Goal: Transaction & Acquisition: Purchase product/service

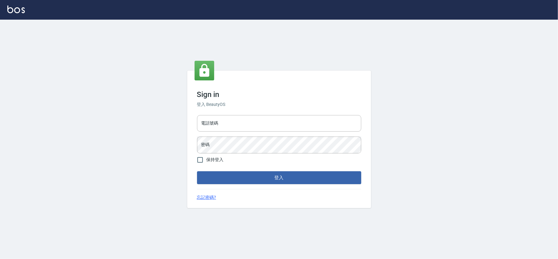
click at [146, 90] on div "Sign in 登入 BeautyOS 電話號碼 電話號碼 密碼 密碼 保持登入 登入 忘記密碼?" at bounding box center [279, 139] width 558 height 239
click at [141, 77] on div "Sign in 登入 BeautyOS 電話號碼 電話號碼 密碼 密碼 保持登入 登入 忘記密碼?" at bounding box center [279, 139] width 558 height 239
click at [257, 119] on input "電話號碼" at bounding box center [279, 123] width 164 height 17
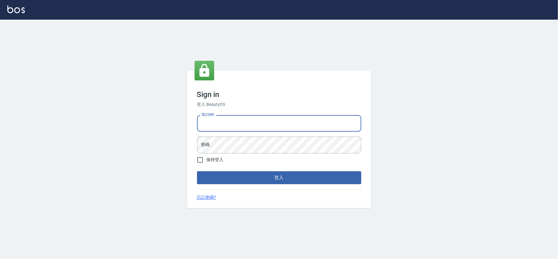
type input "28262585"
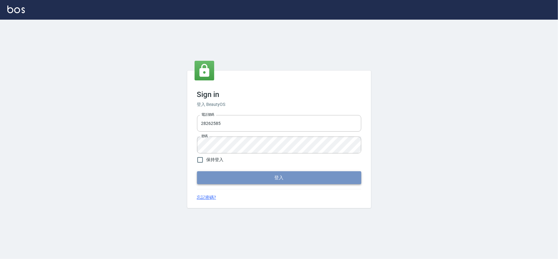
click at [248, 171] on button "登入" at bounding box center [279, 177] width 164 height 13
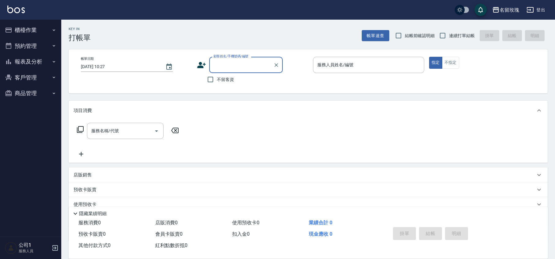
click at [238, 64] on input "顧客姓名/手機號碼/編號" at bounding box center [241, 64] width 59 height 11
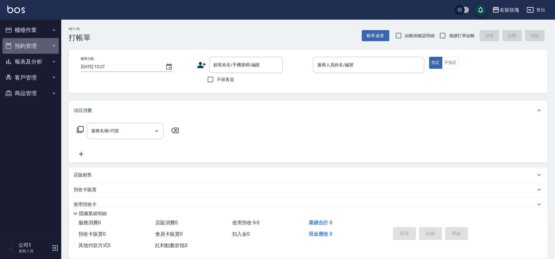
click at [16, 42] on button "預約管理" at bounding box center [30, 46] width 56 height 16
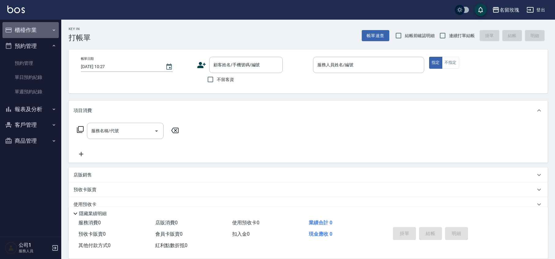
click at [32, 29] on button "櫃檯作業" at bounding box center [30, 30] width 56 height 16
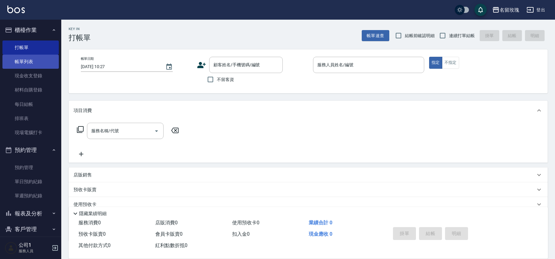
click at [32, 60] on link "帳單列表" at bounding box center [30, 62] width 56 height 14
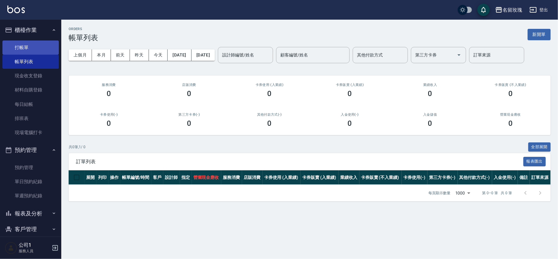
click at [26, 48] on link "打帳單" at bounding box center [30, 47] width 56 height 14
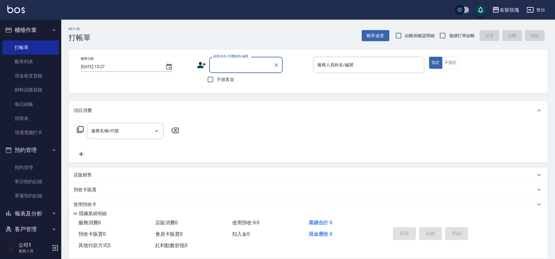
click at [224, 62] on input "顧客姓名/手機號碼/編號" at bounding box center [241, 64] width 59 height 11
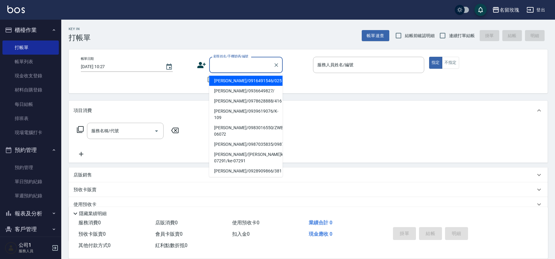
click at [319, 79] on p at bounding box center [368, 76] width 111 height 6
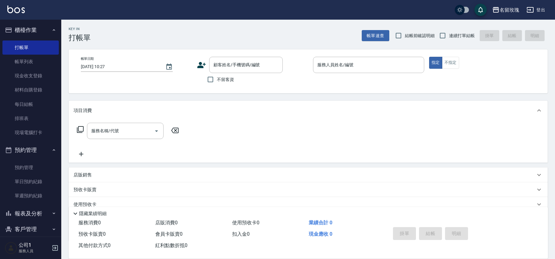
click at [201, 79] on div "不留客資" at bounding box center [240, 79] width 86 height 13
drag, startPoint x: 214, startPoint y: 80, endPoint x: 230, endPoint y: 78, distance: 16.1
click at [217, 81] on label "不留客資" at bounding box center [219, 79] width 30 height 13
click at [217, 81] on input "不留客資" at bounding box center [210, 79] width 13 height 13
checkbox input "true"
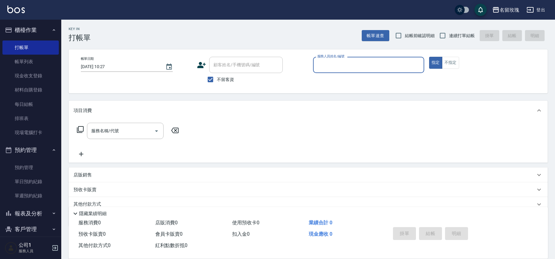
click at [413, 36] on span "結帳前確認明細" at bounding box center [420, 35] width 30 height 6
click at [405, 36] on input "結帳前確認明細" at bounding box center [398, 35] width 13 height 13
checkbox input "true"
click at [446, 34] on input "連續打單結帳" at bounding box center [442, 35] width 13 height 13
checkbox input "true"
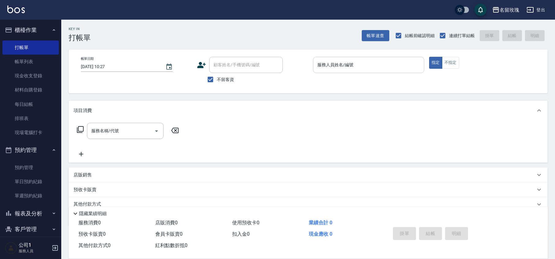
click at [401, 60] on input "服務人員姓名/編號" at bounding box center [369, 64] width 106 height 11
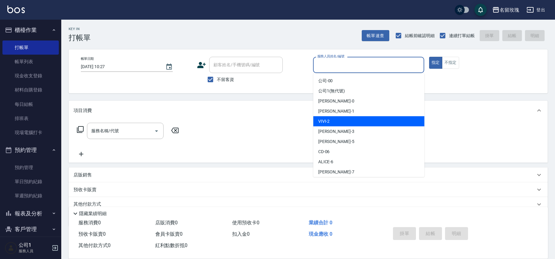
click at [355, 122] on div "VIVI -2" at bounding box center [368, 121] width 111 height 10
type input "VIVI-2"
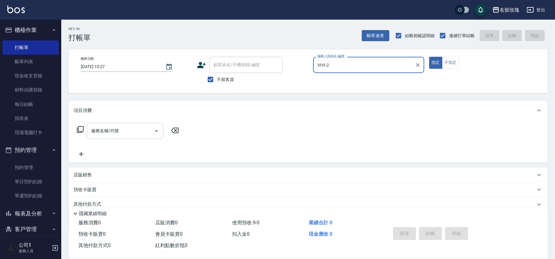
click at [93, 134] on input "服務名稱/代號" at bounding box center [121, 130] width 62 height 11
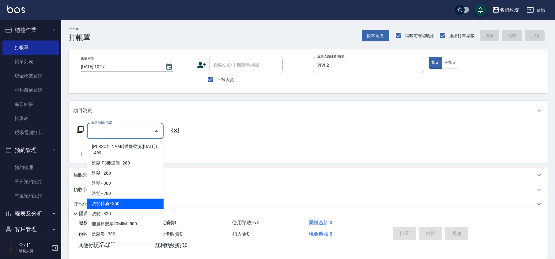
click at [118, 198] on span "洗髮精油 - 350" at bounding box center [125, 203] width 77 height 10
type input "洗髮精油(206)"
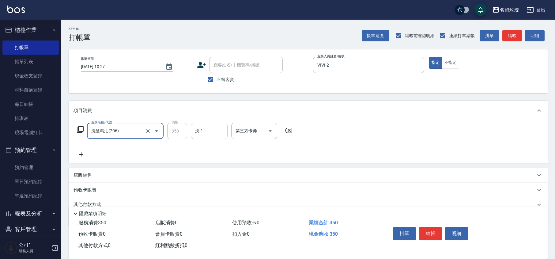
click at [208, 128] on input "洗-1" at bounding box center [209, 130] width 31 height 11
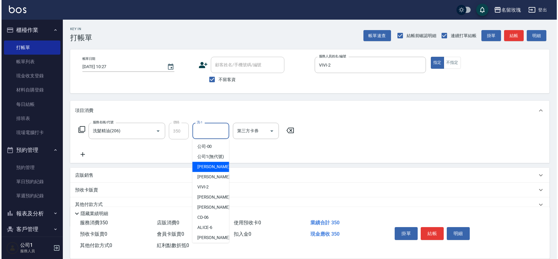
scroll to position [120, 0]
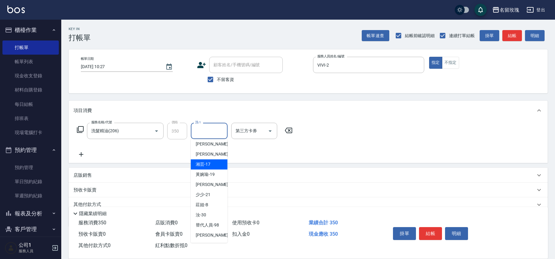
click at [210, 162] on div "湘芸 -17" at bounding box center [209, 164] width 37 height 10
type input "湘芸-17"
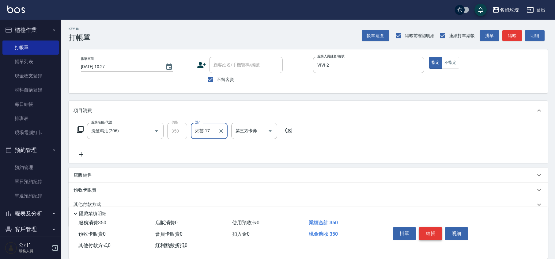
click at [436, 231] on button "結帳" at bounding box center [430, 233] width 23 height 13
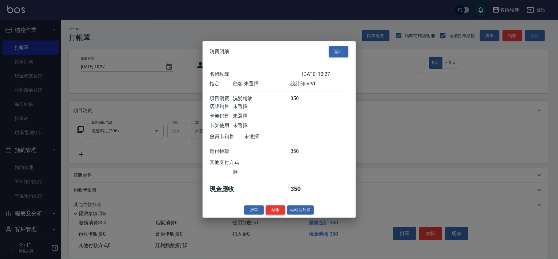
click at [279, 214] on button "結帳" at bounding box center [276, 209] width 20 height 9
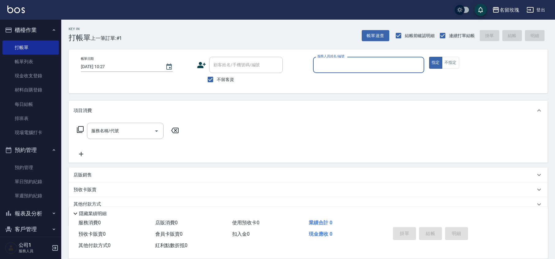
drag, startPoint x: 31, startPoint y: 63, endPoint x: 57, endPoint y: 67, distance: 26.1
click at [31, 63] on link "帳單列表" at bounding box center [30, 62] width 56 height 14
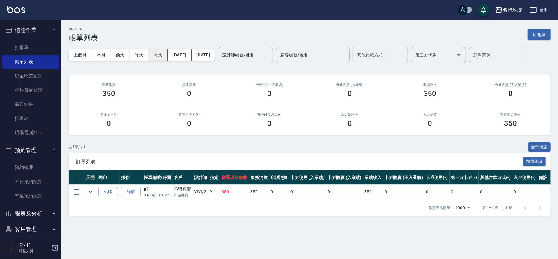
click at [162, 56] on button "今天" at bounding box center [158, 54] width 19 height 11
click at [138, 55] on button "昨天" at bounding box center [139, 54] width 19 height 11
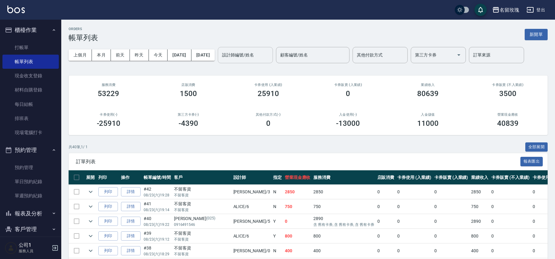
click at [267, 52] on div "設計師編號/姓名 設計師編號/姓名" at bounding box center [245, 55] width 55 height 16
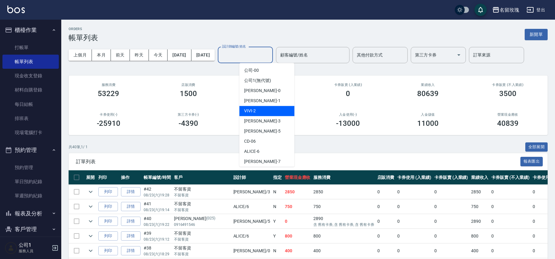
click at [259, 113] on div "VIVI -2" at bounding box center [266, 111] width 55 height 10
type input "VIVI-2"
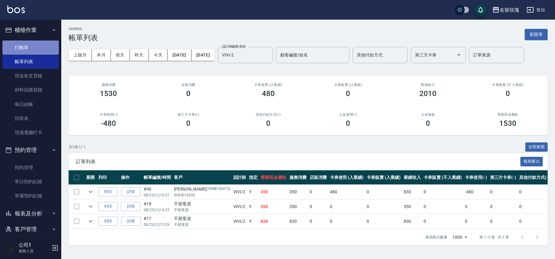
click at [36, 45] on link "打帳單" at bounding box center [30, 47] width 56 height 14
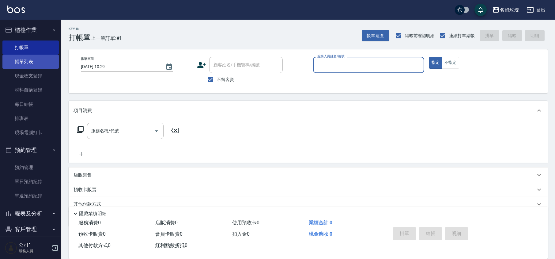
click at [44, 64] on link "帳單列表" at bounding box center [30, 62] width 56 height 14
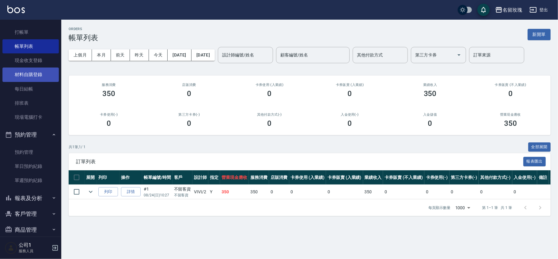
scroll to position [24, 0]
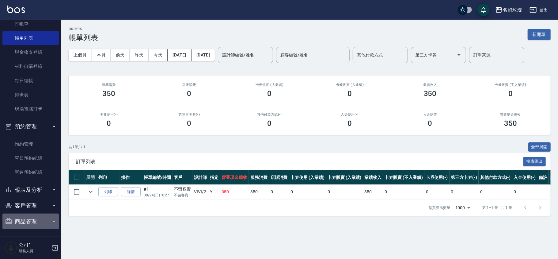
click at [32, 220] on button "商品管理" at bounding box center [30, 221] width 56 height 16
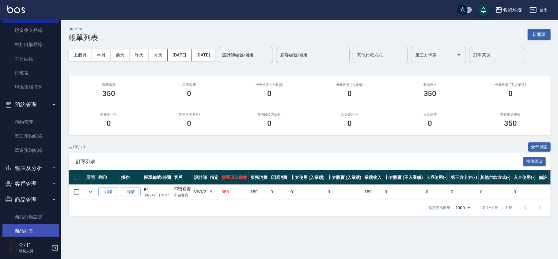
scroll to position [57, 0]
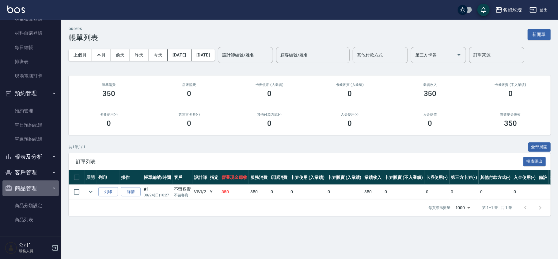
click at [47, 187] on button "商品管理" at bounding box center [30, 188] width 56 height 16
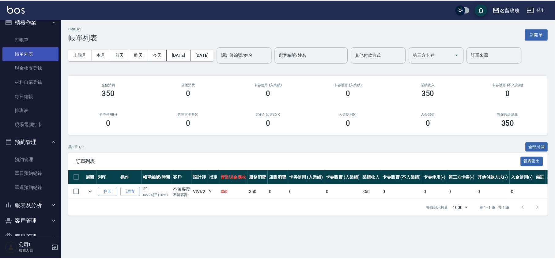
scroll to position [0, 0]
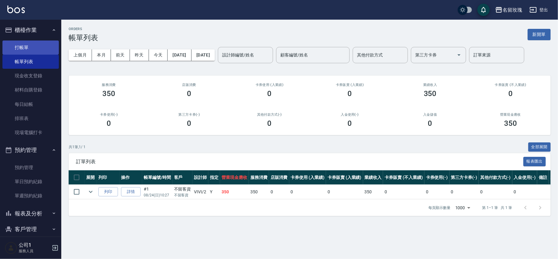
click at [35, 46] on link "打帳單" at bounding box center [30, 47] width 56 height 14
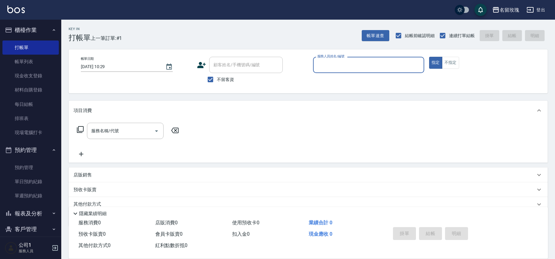
click at [231, 79] on span "不留客資" at bounding box center [225, 79] width 17 height 6
click at [217, 79] on input "不留客資" at bounding box center [210, 79] width 13 height 13
checkbox input "false"
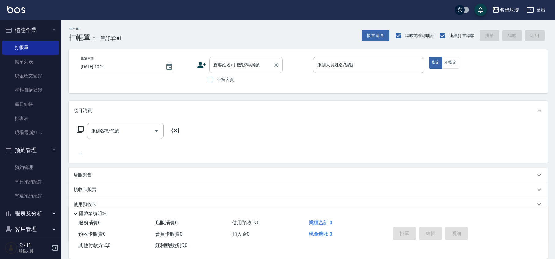
click at [234, 66] on input "顧客姓名/手機號碼/編號" at bounding box center [241, 64] width 59 height 11
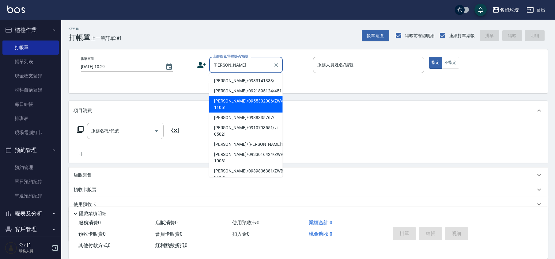
click at [238, 100] on li "[PERSON_NAME]/0955302006/ZWVI-11051" at bounding box center [246, 104] width 74 height 17
type input "[PERSON_NAME]/0955302006/ZWVI-11051"
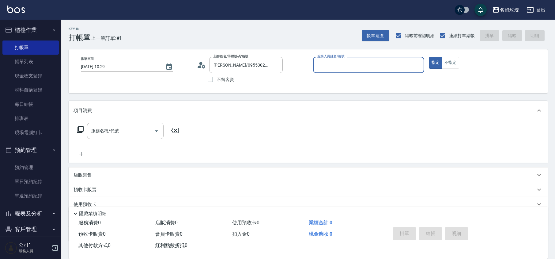
type input "VIVI-2"
click at [199, 62] on icon at bounding box center [201, 64] width 9 height 9
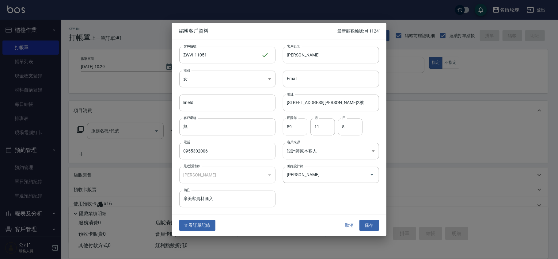
click at [348, 226] on button "取消" at bounding box center [350, 224] width 20 height 11
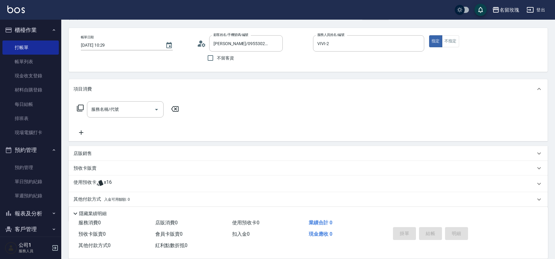
scroll to position [42, 0]
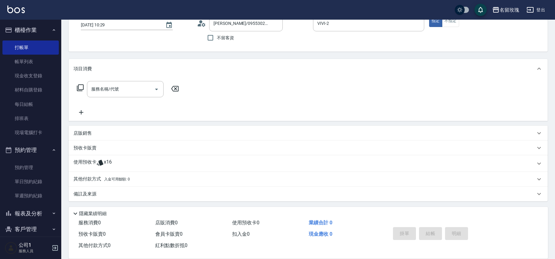
click at [114, 159] on div "使用預收卡 x16" at bounding box center [305, 163] width 462 height 9
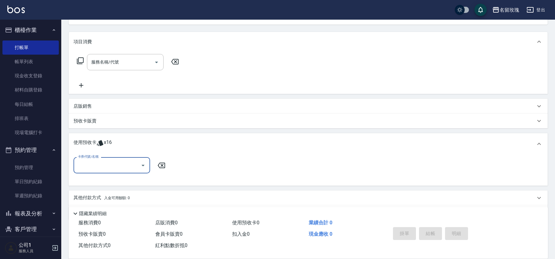
scroll to position [87, 0]
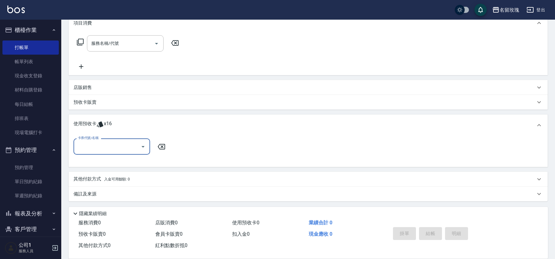
click at [111, 146] on input "卡券代號/名稱" at bounding box center [107, 146] width 62 height 11
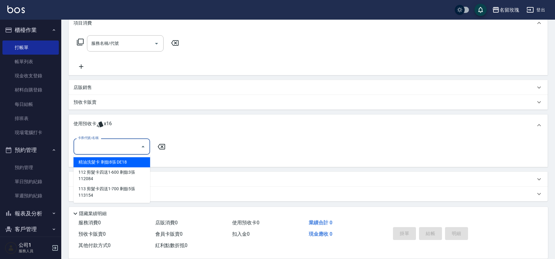
click at [111, 146] on input "卡券代號/名稱" at bounding box center [107, 146] width 62 height 11
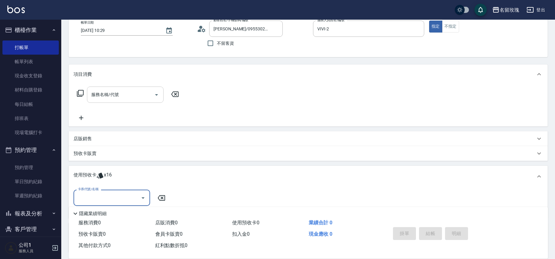
scroll to position [0, 0]
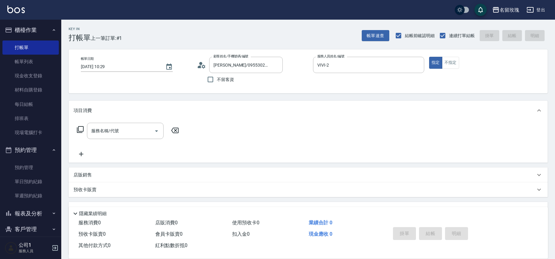
click at [200, 64] on circle at bounding box center [200, 63] width 3 height 3
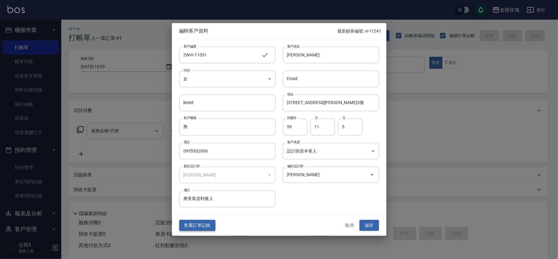
click at [204, 222] on button "查看訂單記錄" at bounding box center [197, 224] width 36 height 11
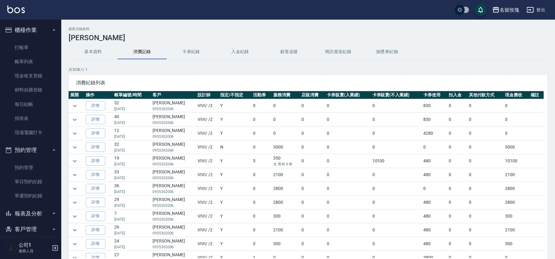
click at [79, 106] on td at bounding box center [77, 105] width 16 height 13
click at [78, 105] on button "expand row" at bounding box center [74, 105] width 9 height 9
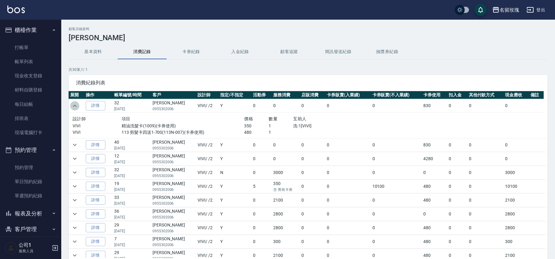
click at [78, 105] on icon "expand row" at bounding box center [74, 105] width 7 height 7
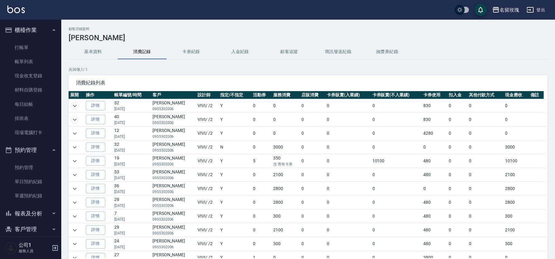
click at [73, 121] on icon "expand row" at bounding box center [74, 119] width 7 height 7
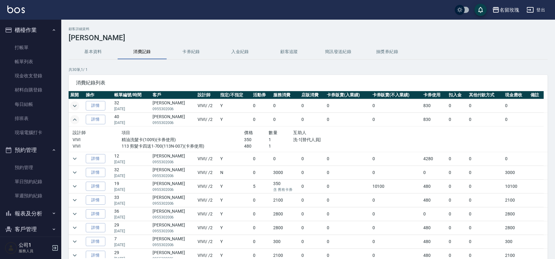
click at [74, 119] on icon "expand row" at bounding box center [74, 119] width 7 height 7
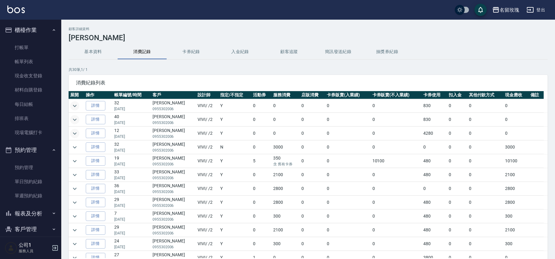
click at [76, 137] on icon "expand row" at bounding box center [74, 133] width 7 height 7
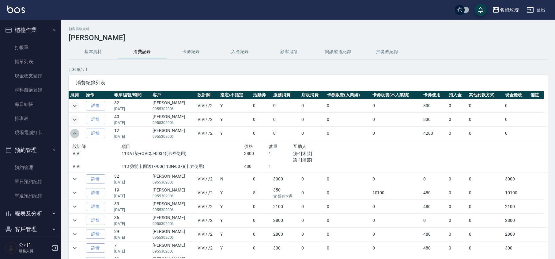
click at [76, 134] on icon "expand row" at bounding box center [74, 133] width 7 height 7
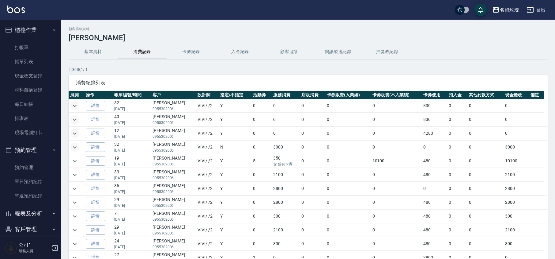
click at [78, 150] on icon "expand row" at bounding box center [74, 146] width 7 height 7
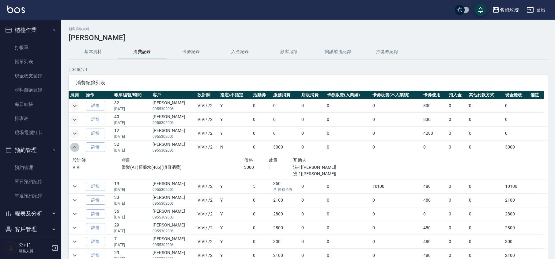
click at [78, 149] on button "expand row" at bounding box center [74, 146] width 9 height 9
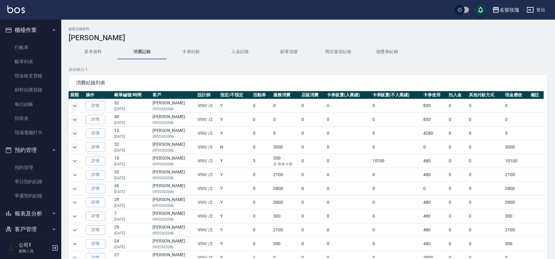
scroll to position [41, 0]
click at [75, 132] on icon "expand row" at bounding box center [74, 133] width 7 height 7
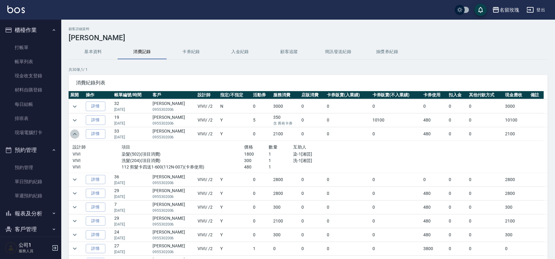
click at [75, 135] on icon "expand row" at bounding box center [74, 133] width 7 height 7
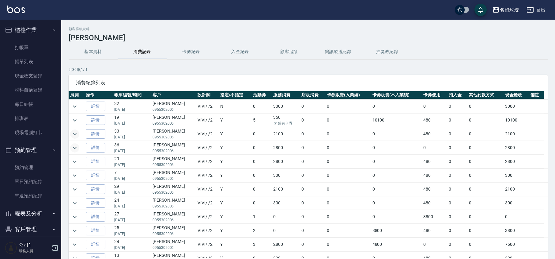
click at [74, 151] on icon "expand row" at bounding box center [74, 147] width 7 height 7
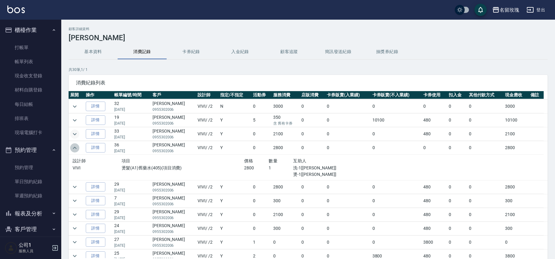
click at [74, 151] on icon "expand row" at bounding box center [74, 147] width 7 height 7
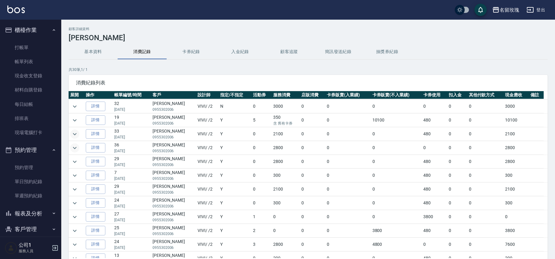
scroll to position [0, 0]
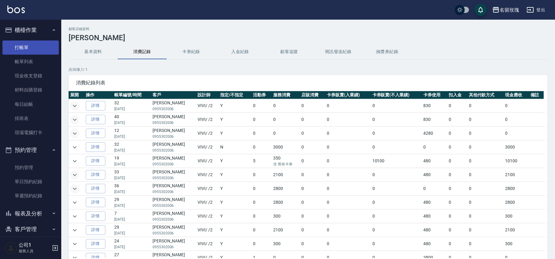
click at [21, 51] on link "打帳單" at bounding box center [30, 47] width 56 height 14
